Goal: Communication & Community: Answer question/provide support

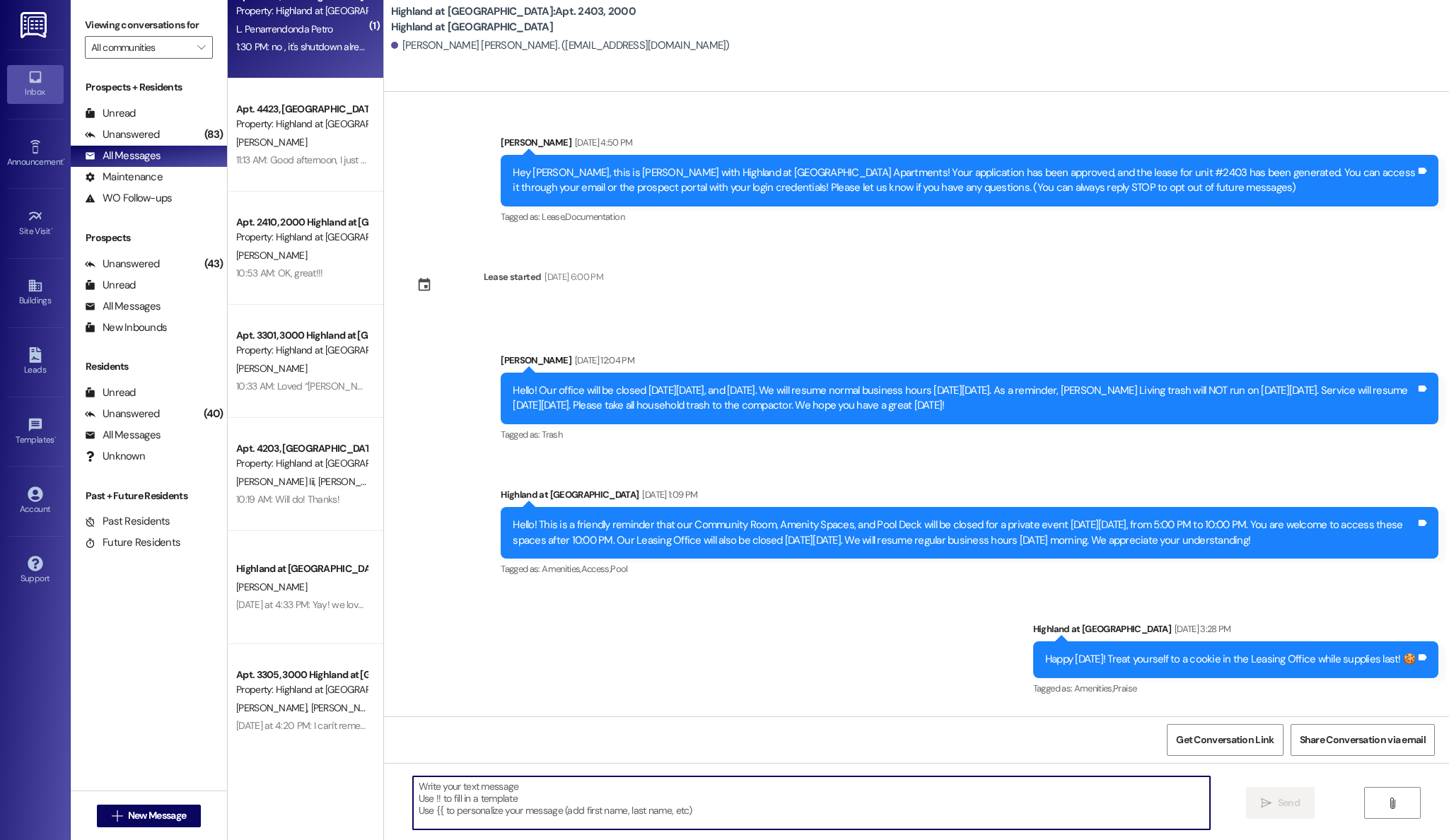
scroll to position [6892, 0]
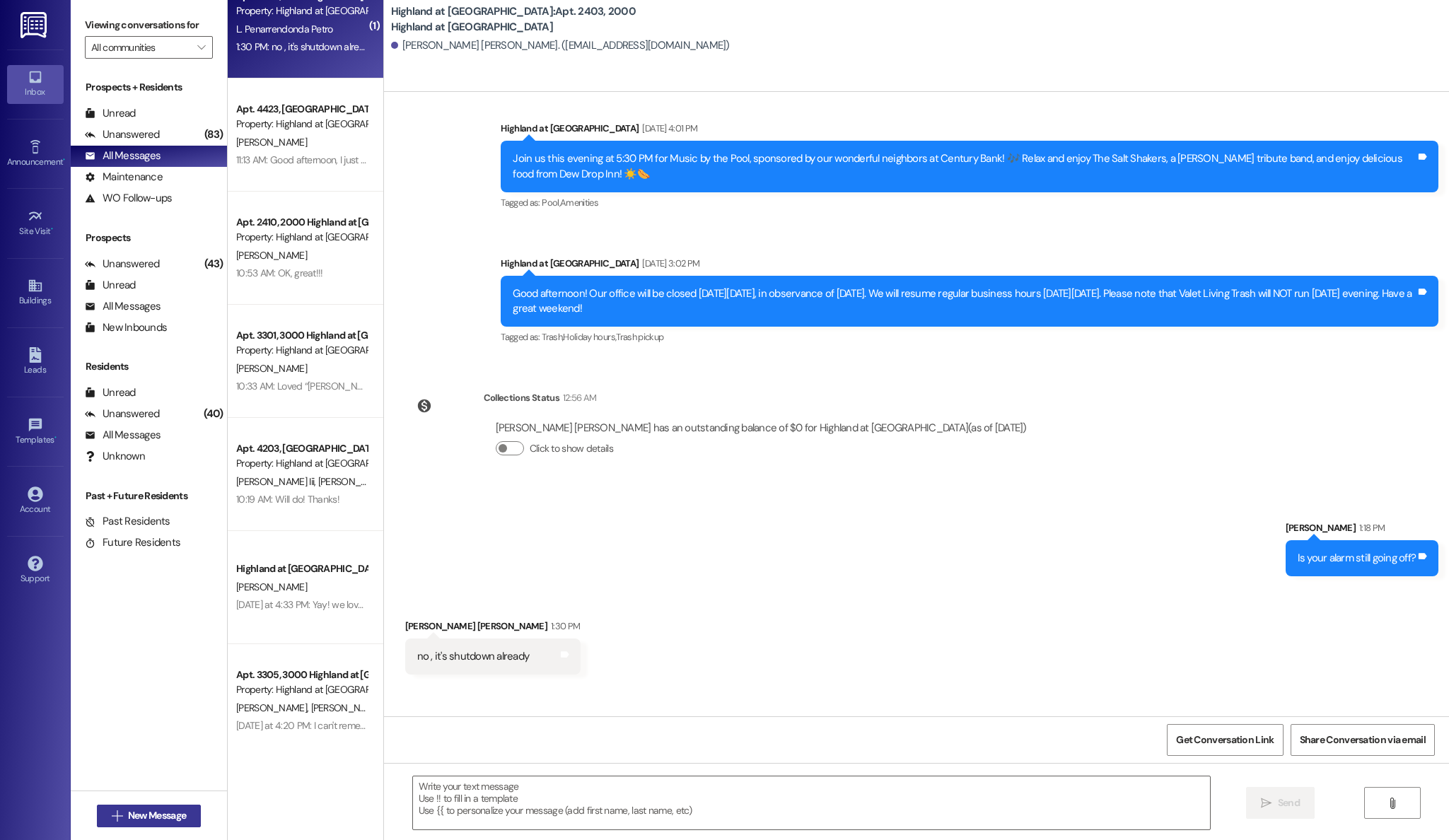
click at [147, 814] on span "New Message" at bounding box center [157, 815] width 58 height 15
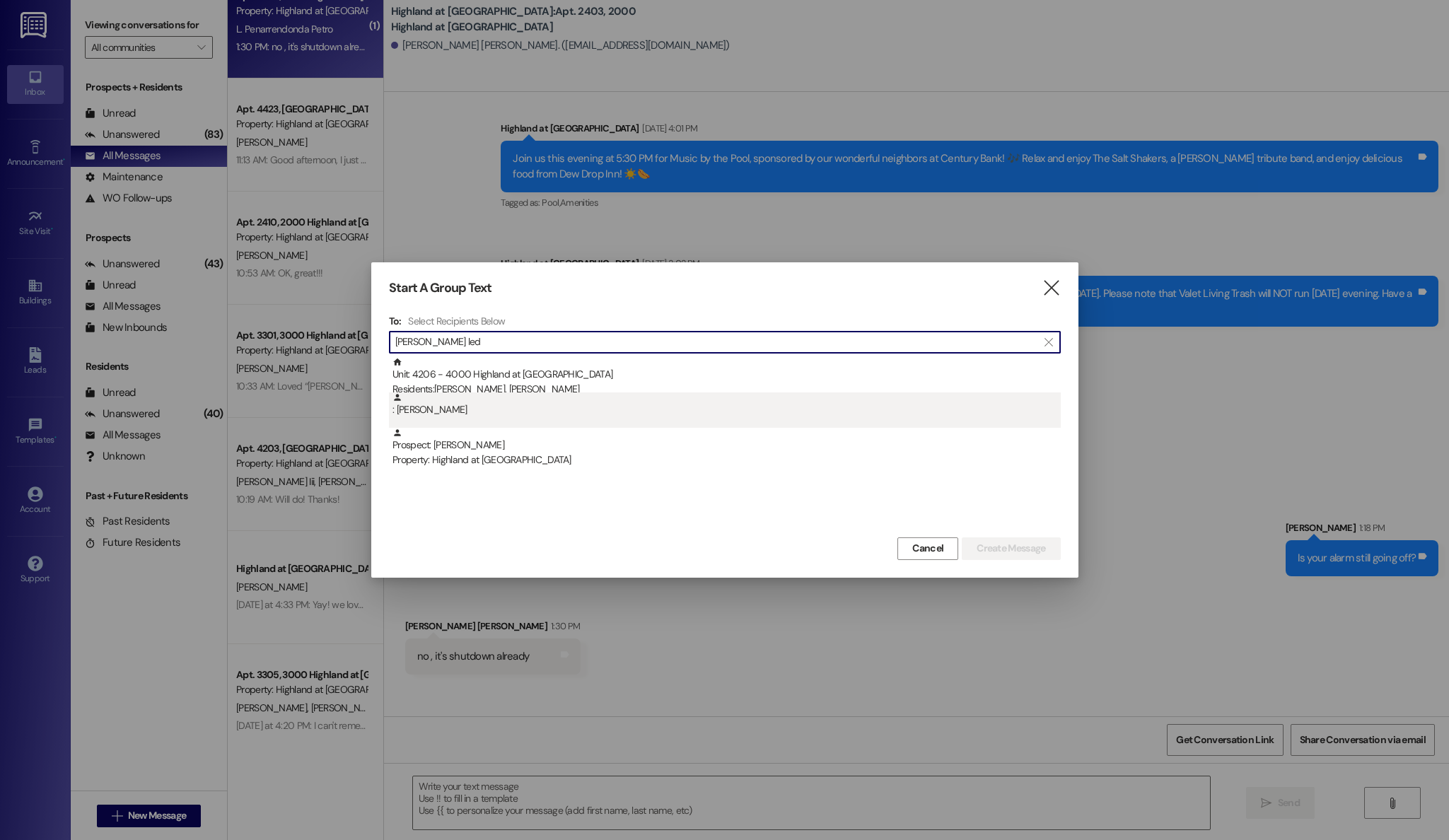
type input "emma led"
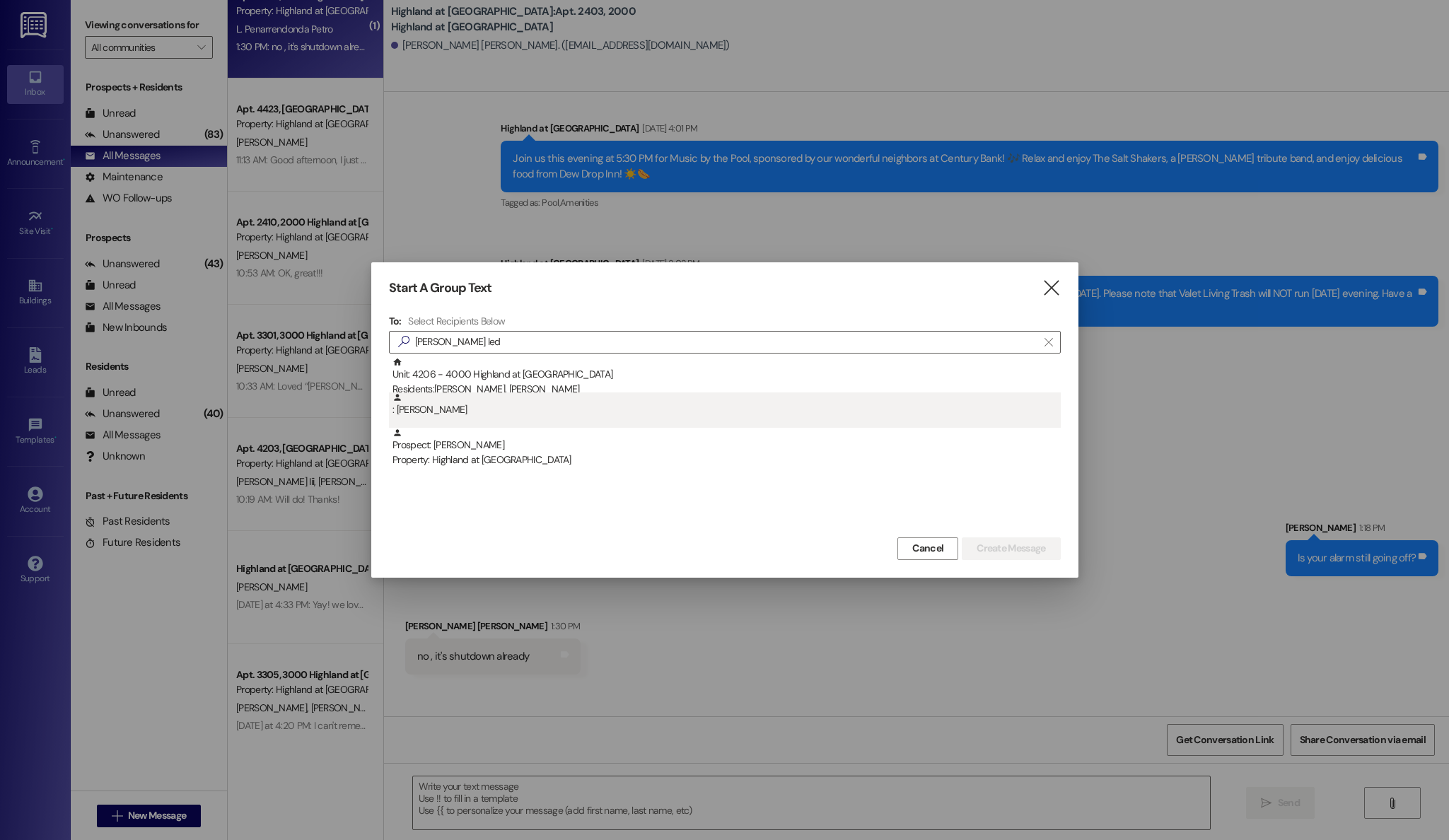
click at [471, 410] on div ": Emma Ledbetter" at bounding box center [726, 405] width 668 height 25
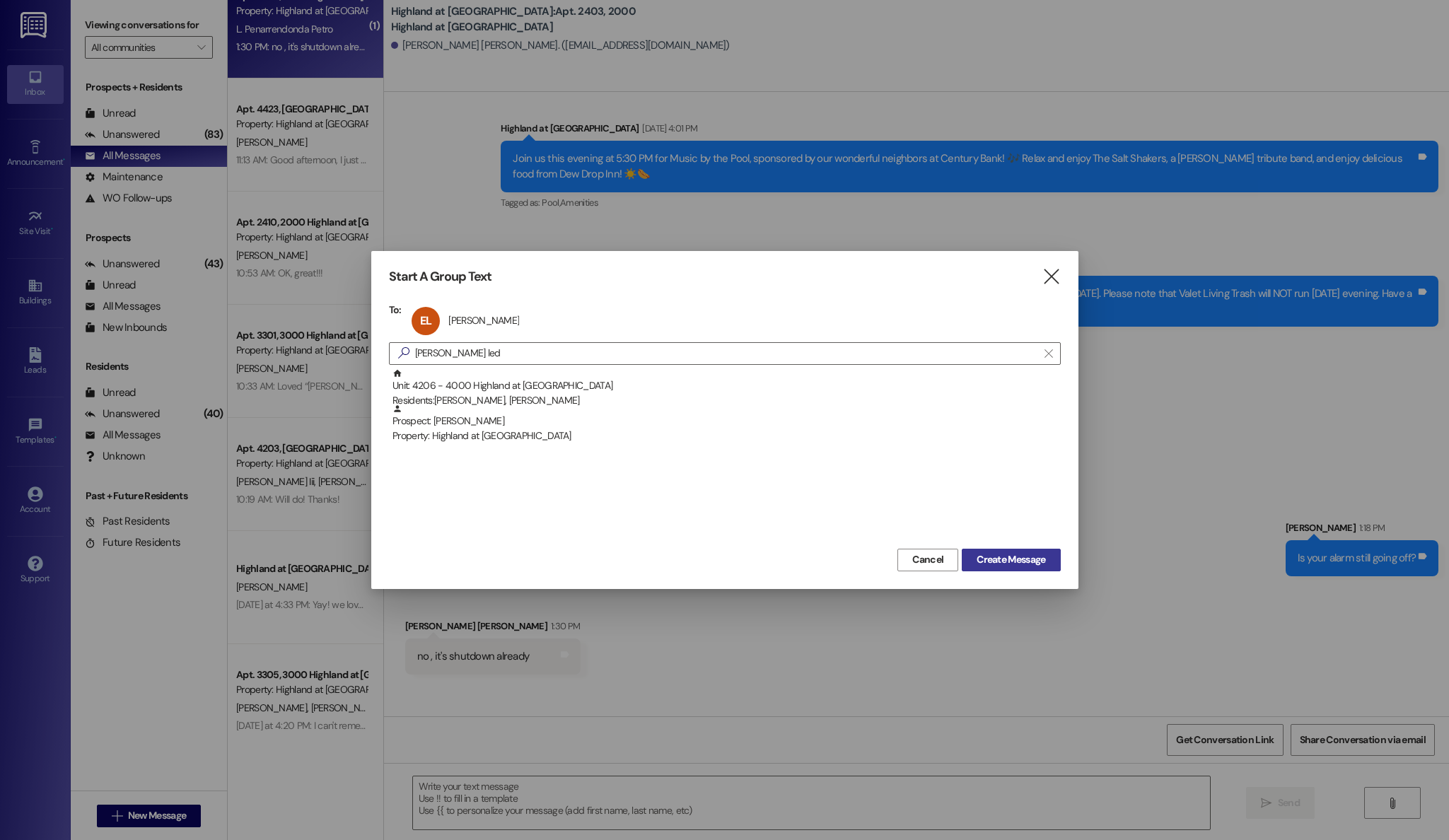
click at [990, 559] on span "Create Message" at bounding box center [1011, 559] width 68 height 15
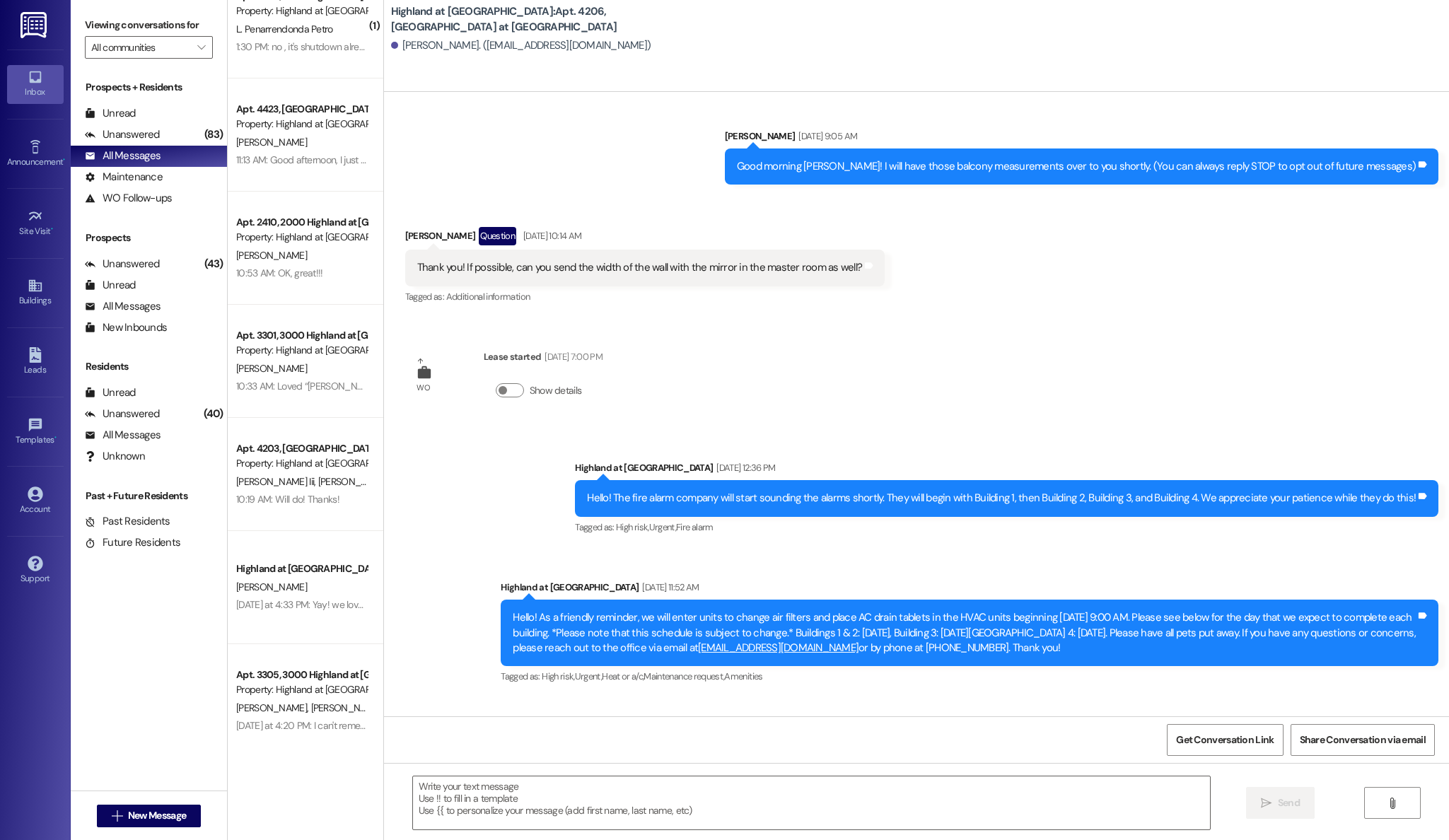
scroll to position [0, 0]
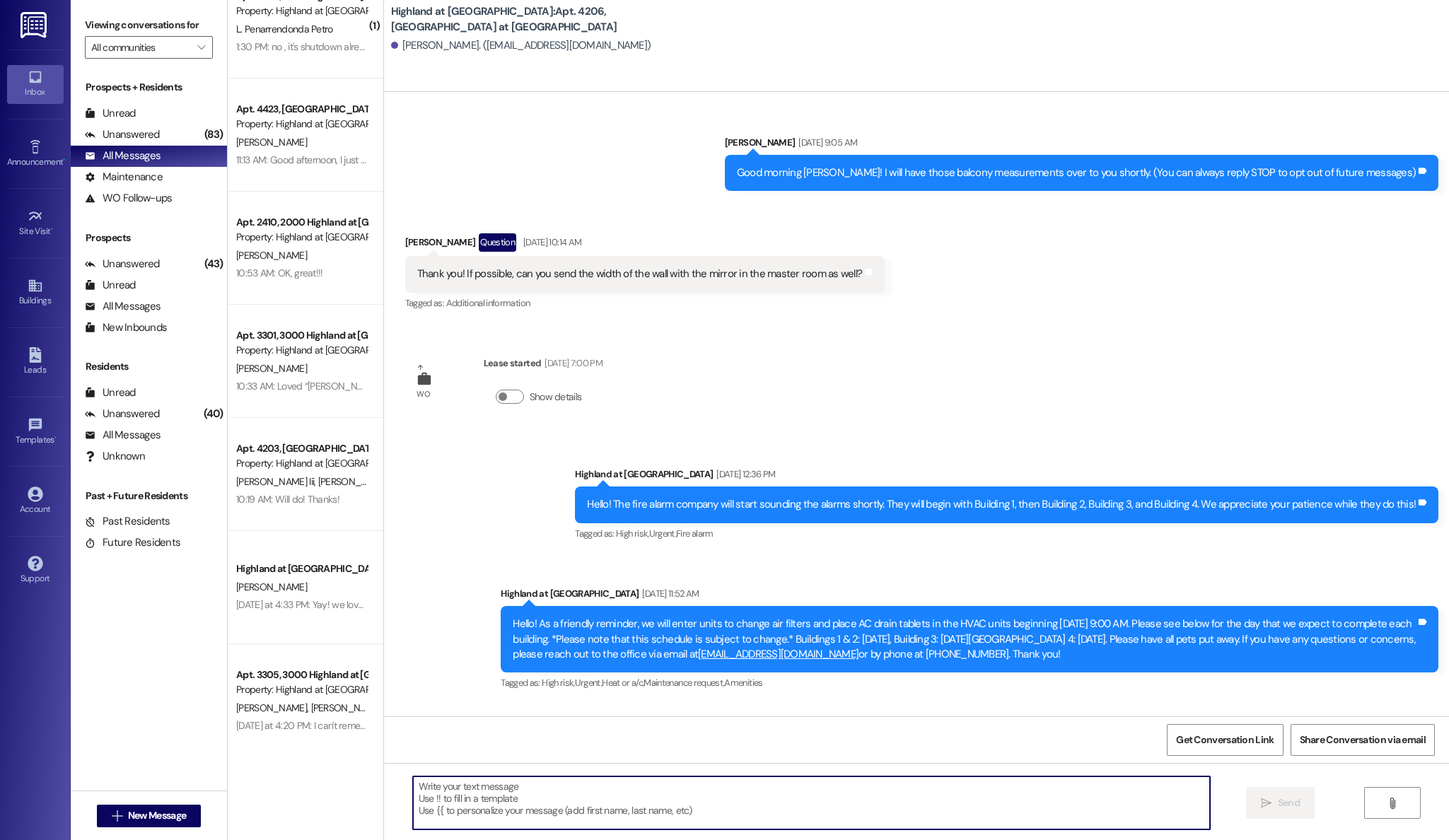
click at [698, 804] on textarea at bounding box center [811, 802] width 798 height 53
type textarea "Hi Emma, you have some flowers waiting for you in the lobby :)"
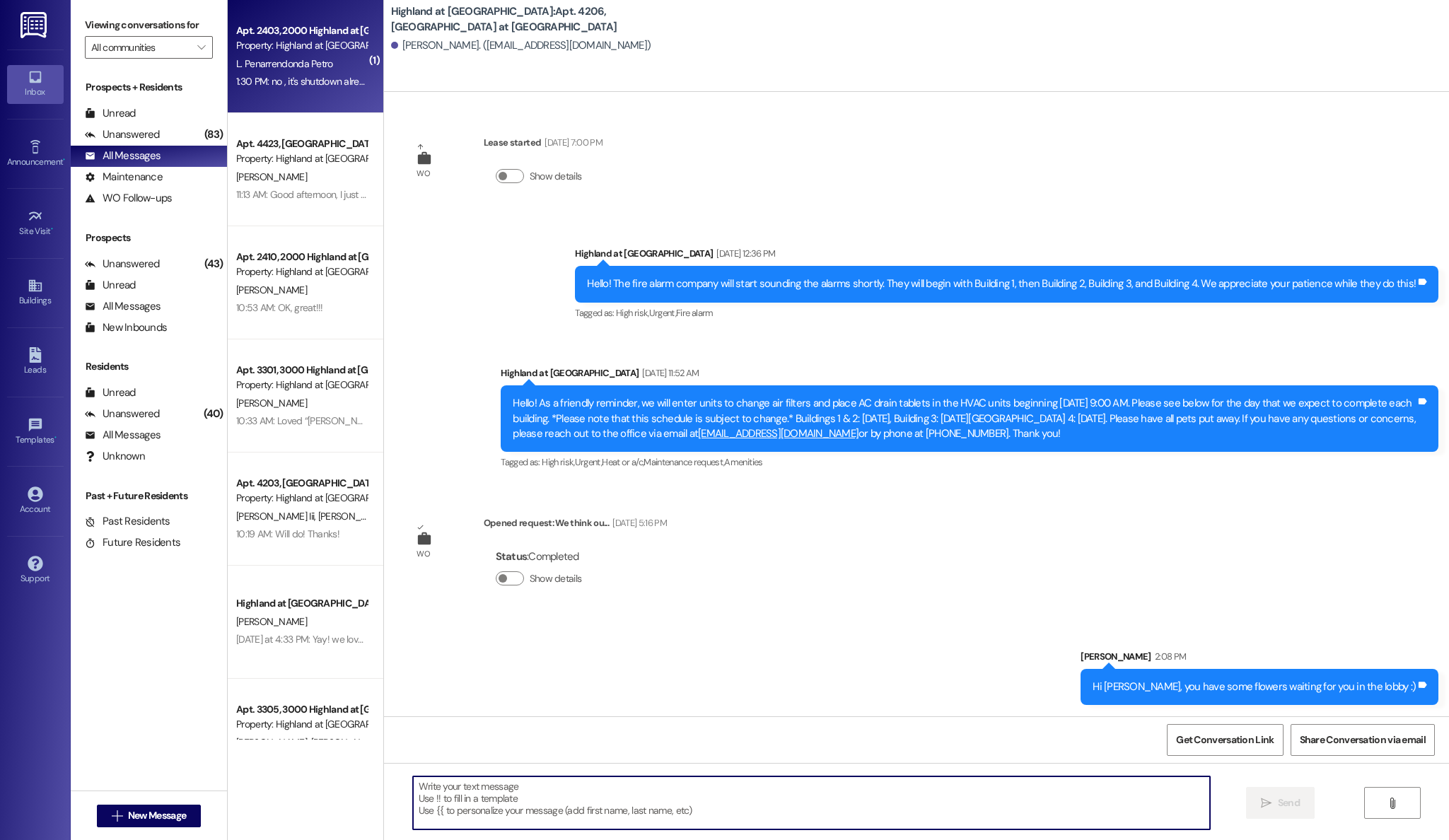
click at [300, 76] on div "1:30 PM: no , it's shutdown already 1:30 PM: no , it's shutdown already" at bounding box center [305, 81] width 139 height 13
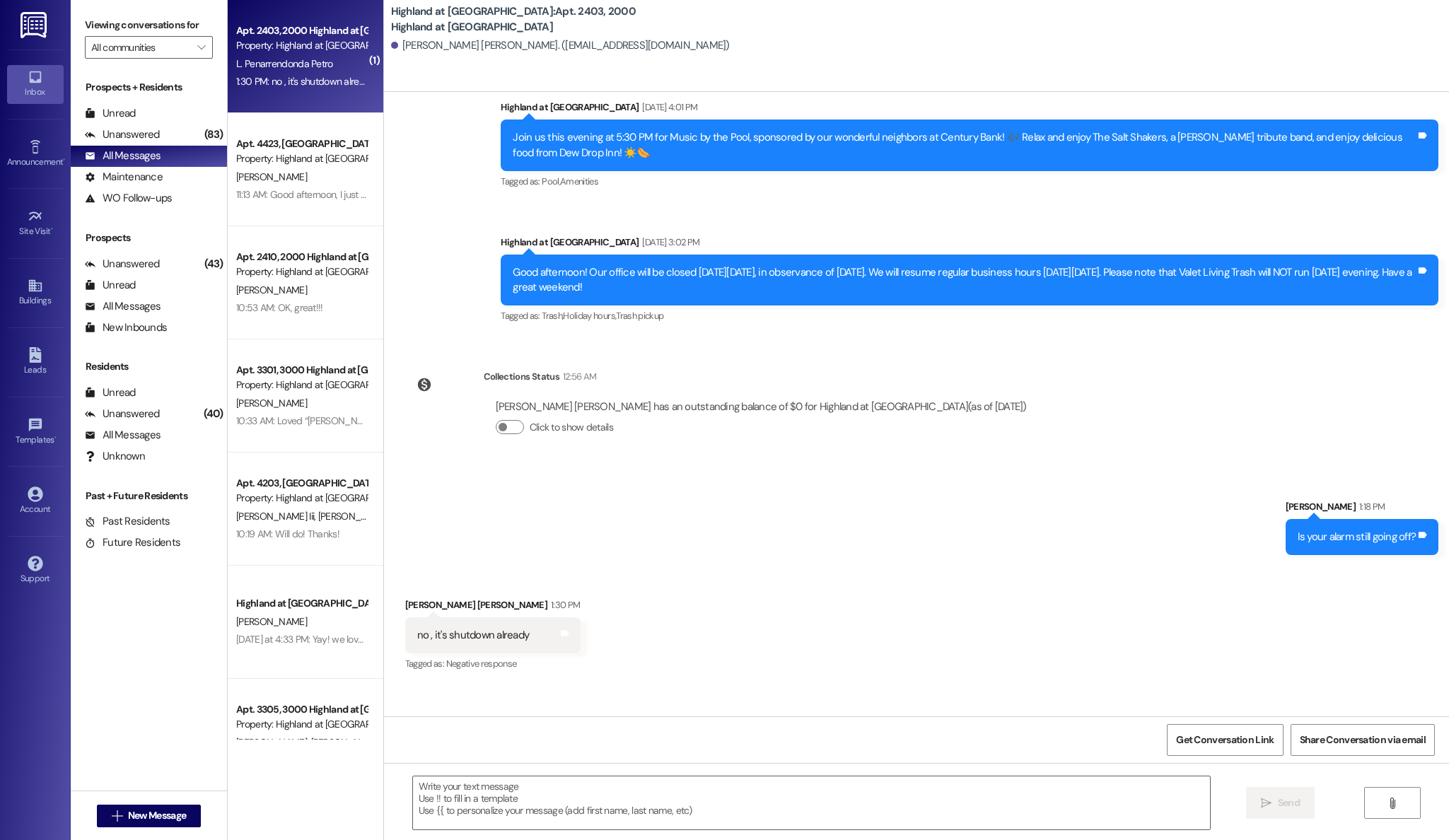
scroll to position [7012, 0]
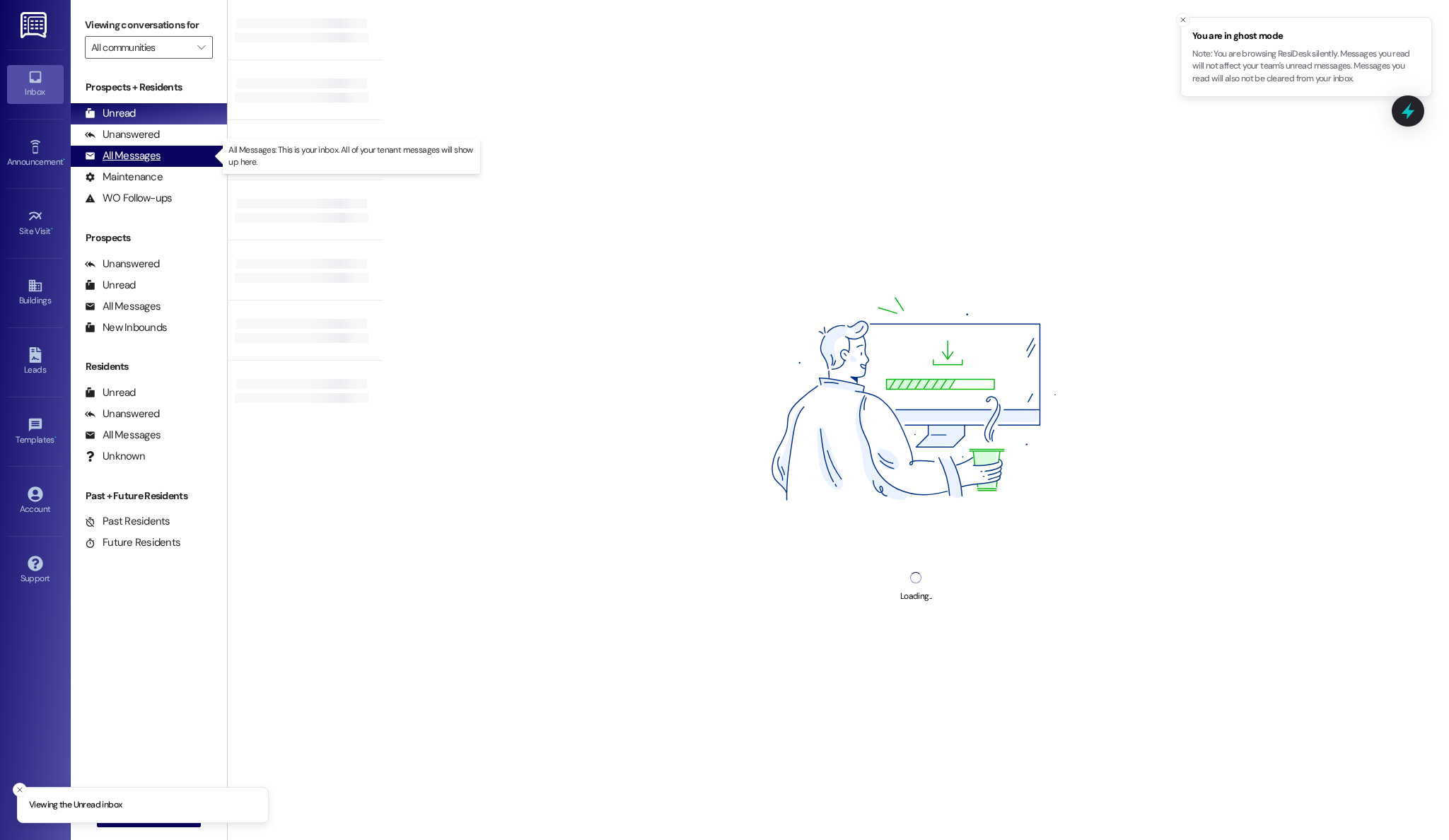
click at [133, 157] on div "All Messages" at bounding box center [123, 155] width 76 height 15
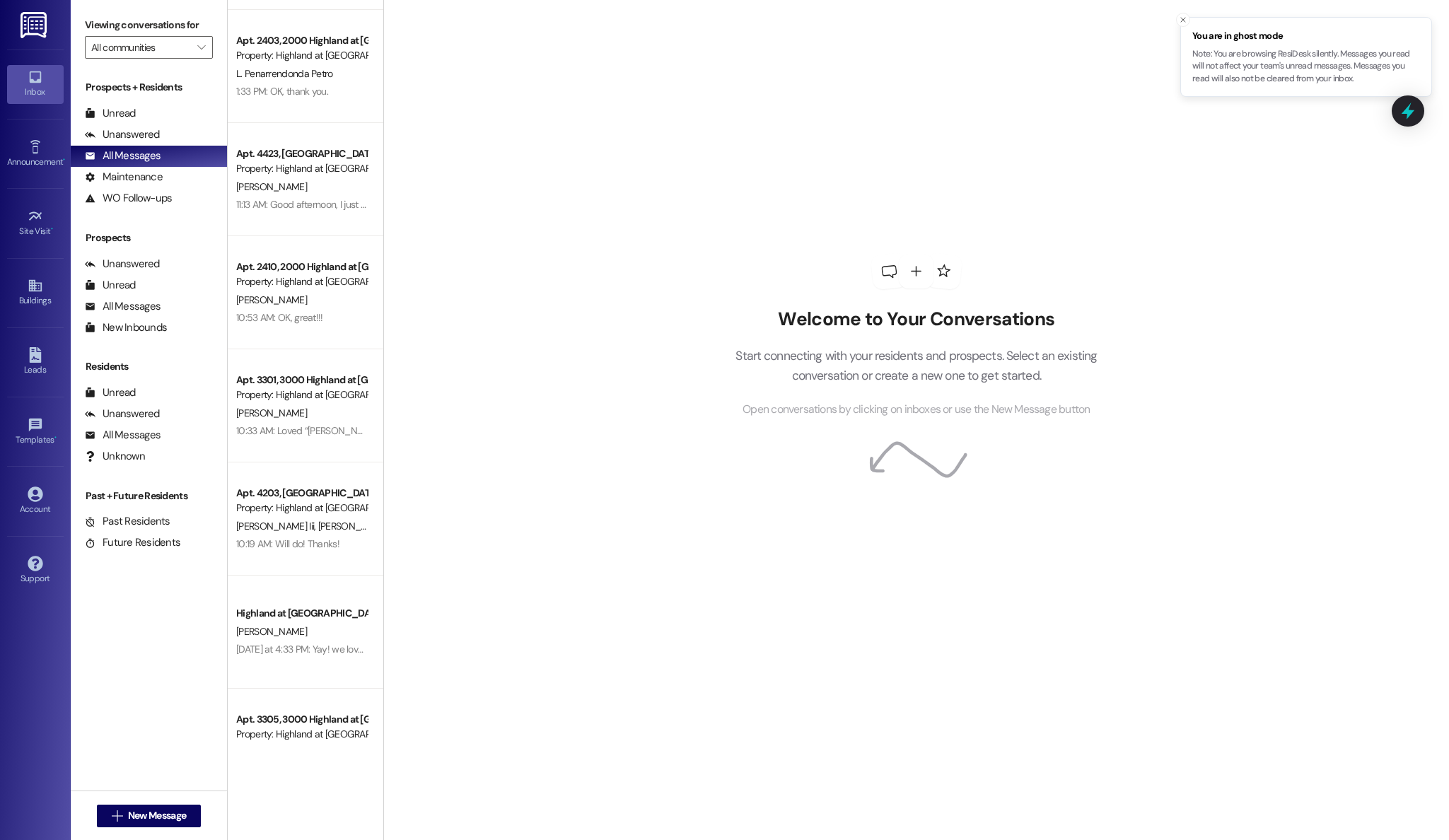
scroll to position [104, 0]
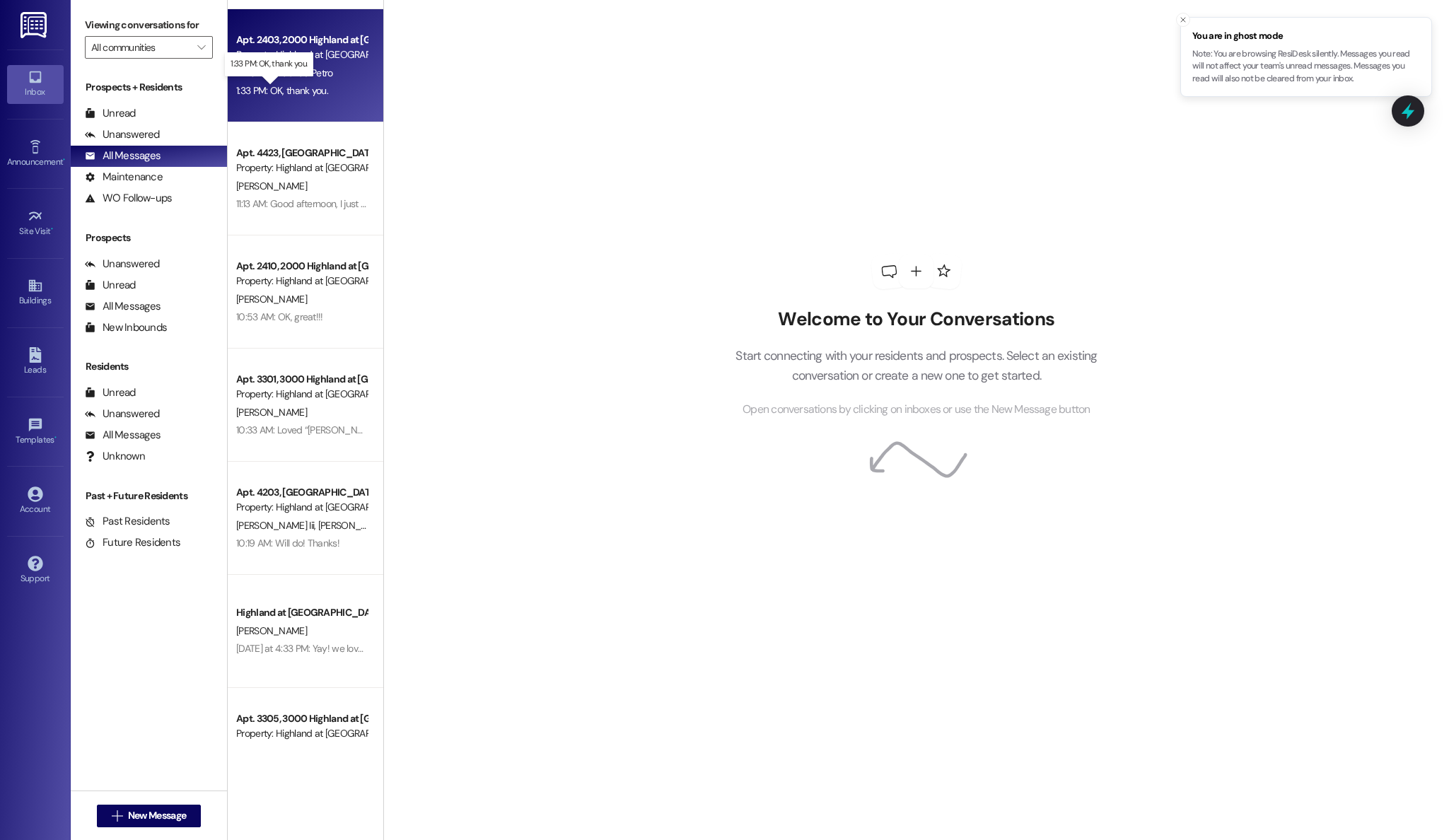
click at [297, 86] on div "1:33 PM: OK, thank you. 1:33 PM: OK, thank you." at bounding box center [282, 90] width 92 height 13
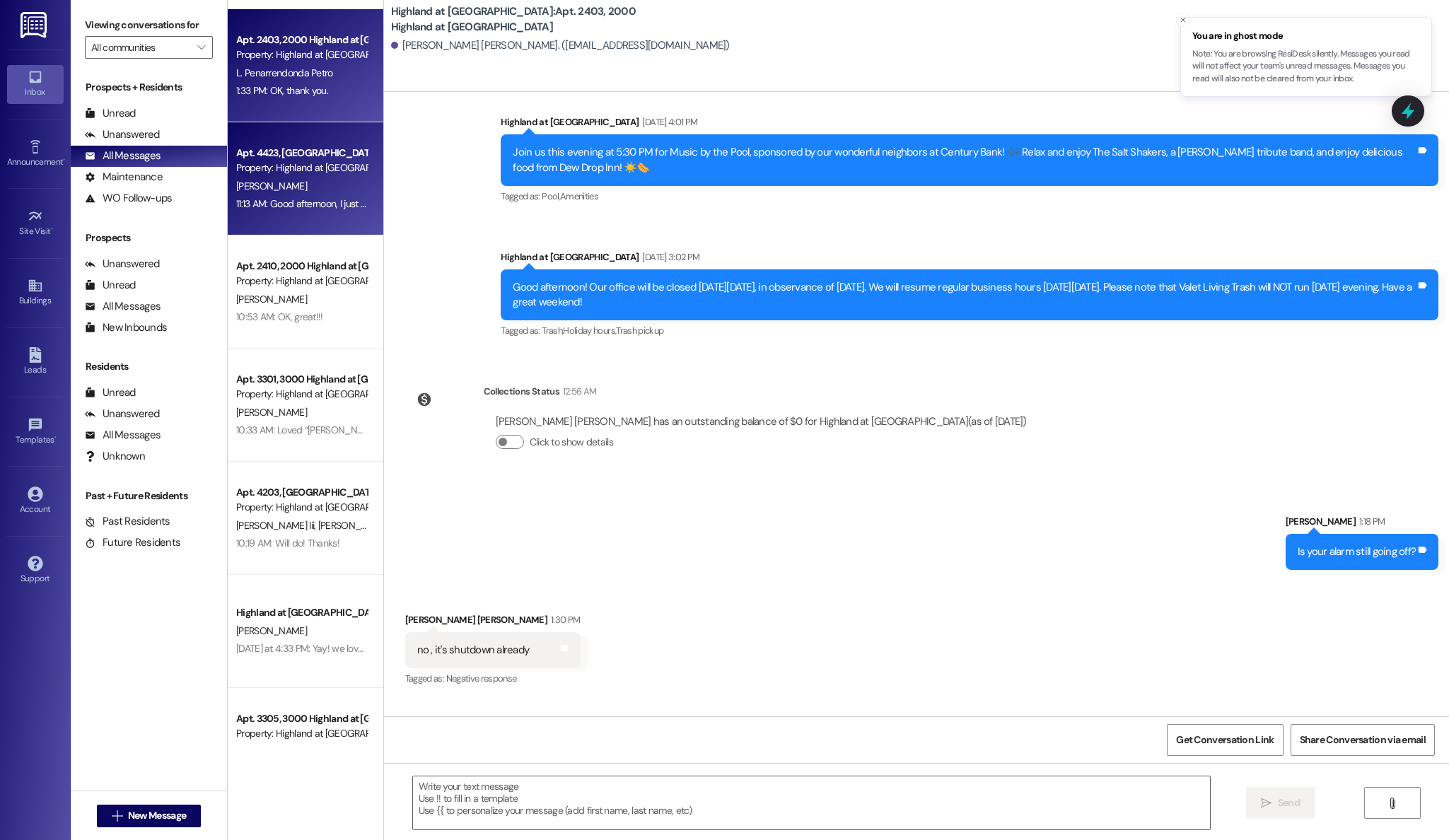
scroll to position [6913, 0]
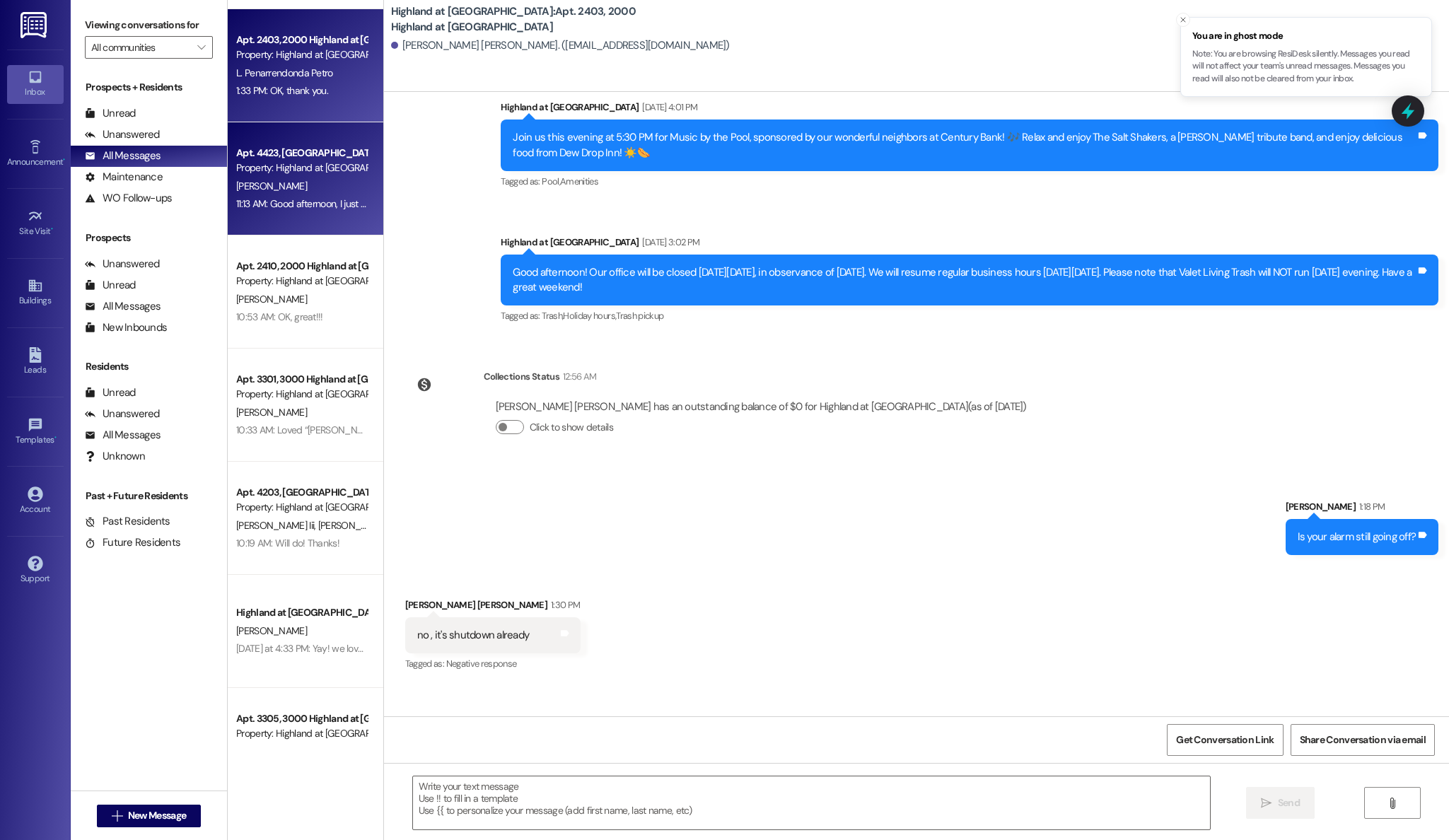
click at [296, 214] on div "Apt. 4423, 4000 Highland at Spring Hill Property: Highland at Spring Hill F. Ha…" at bounding box center [305, 179] width 155 height 113
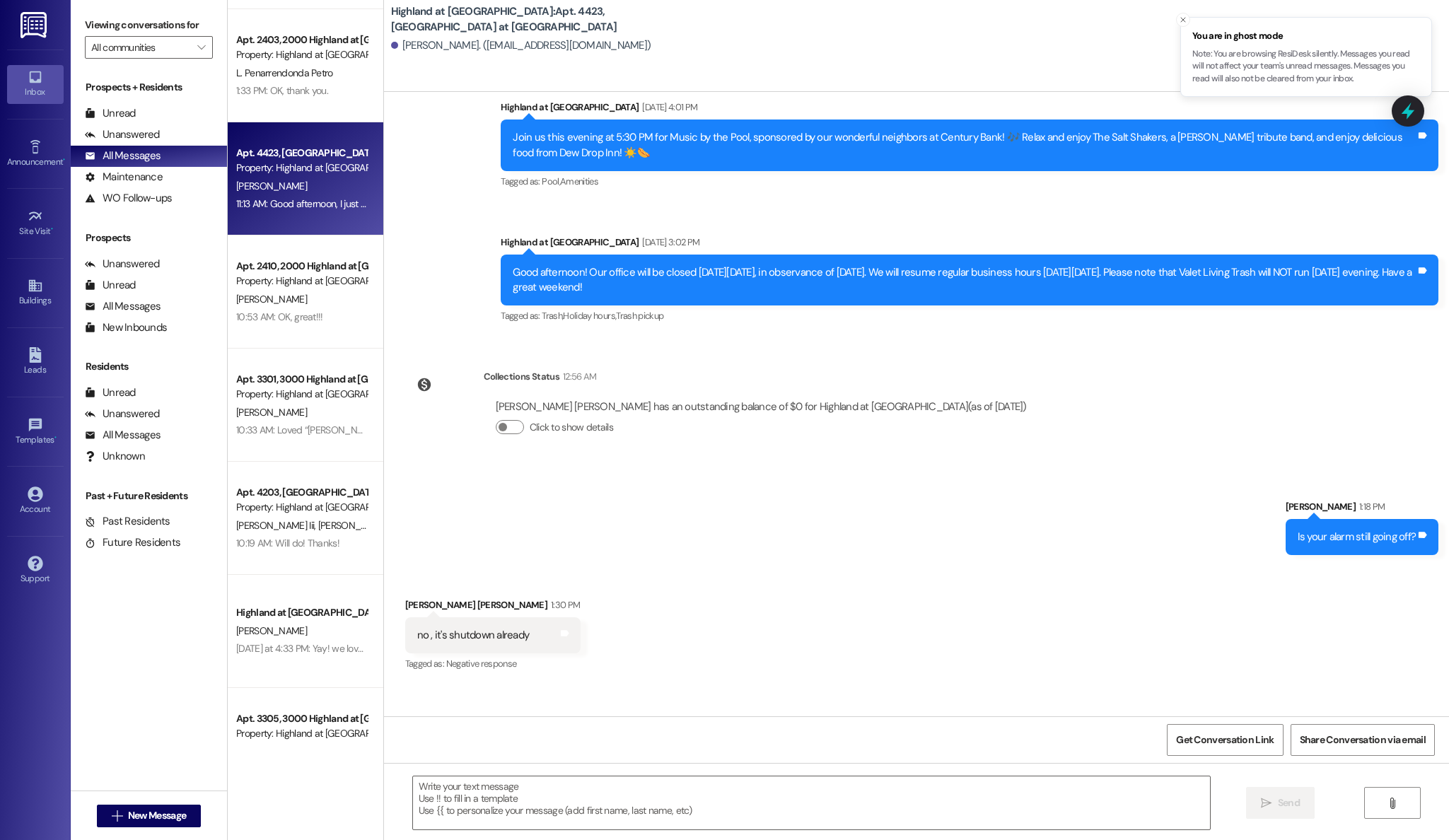
scroll to position [0, 0]
